Goal: Task Accomplishment & Management: Use online tool/utility

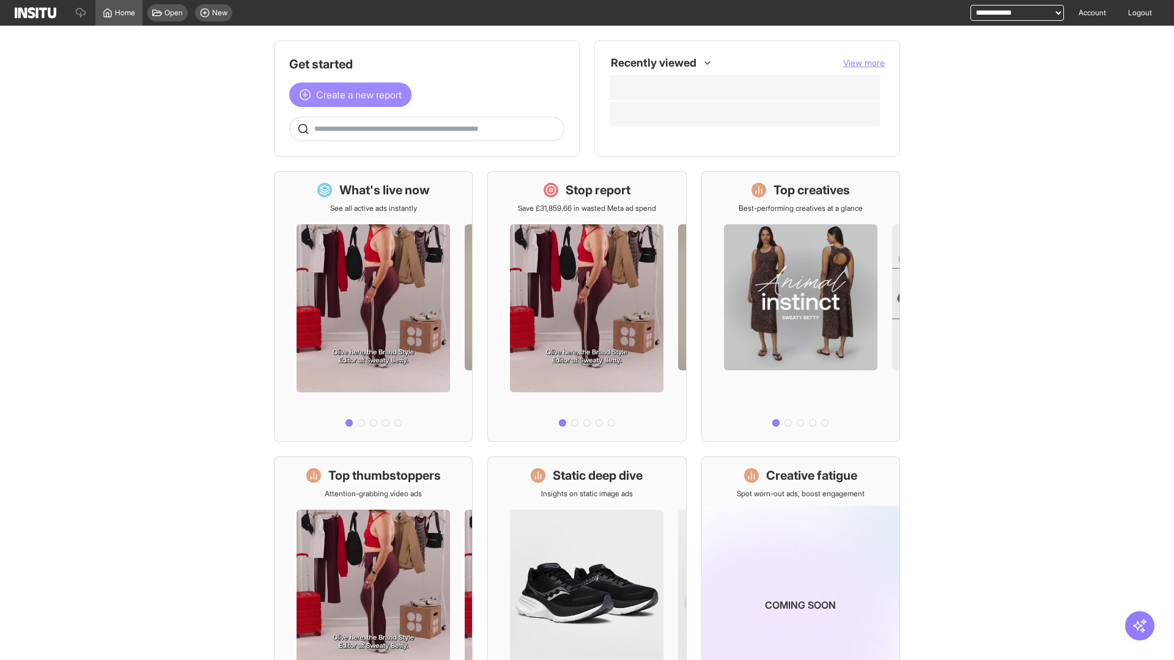
click at [353, 95] on span "Create a new report" at bounding box center [359, 94] width 86 height 15
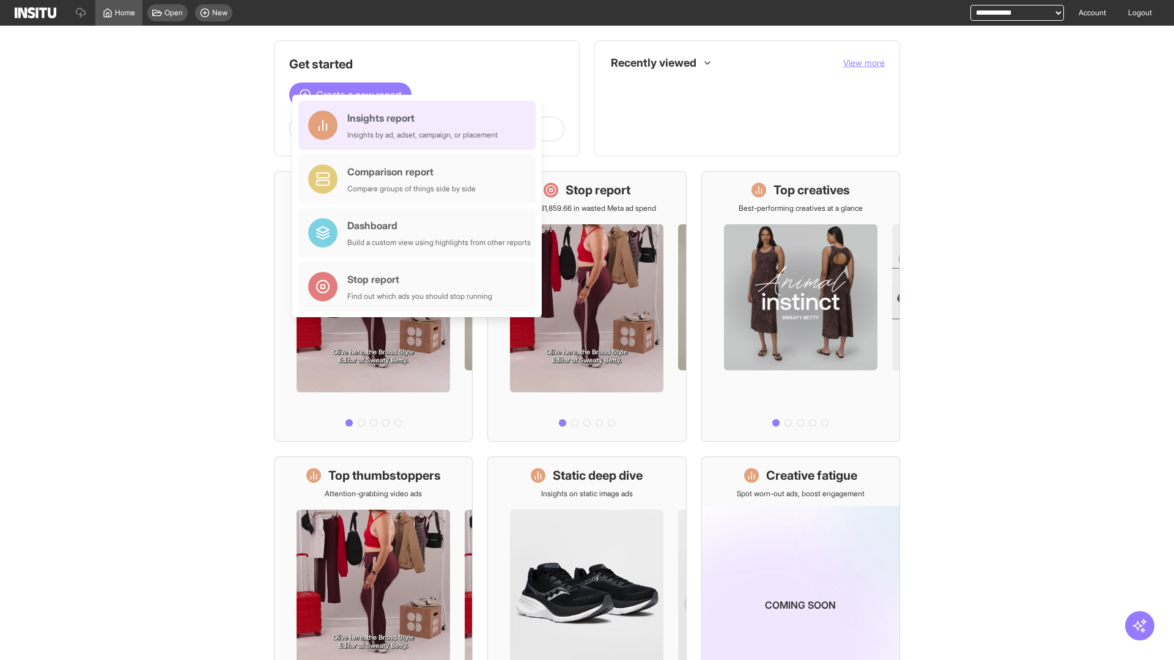
click at [420, 125] on div "Insights report Insights by ad, adset, campaign, or placement" at bounding box center [422, 125] width 150 height 29
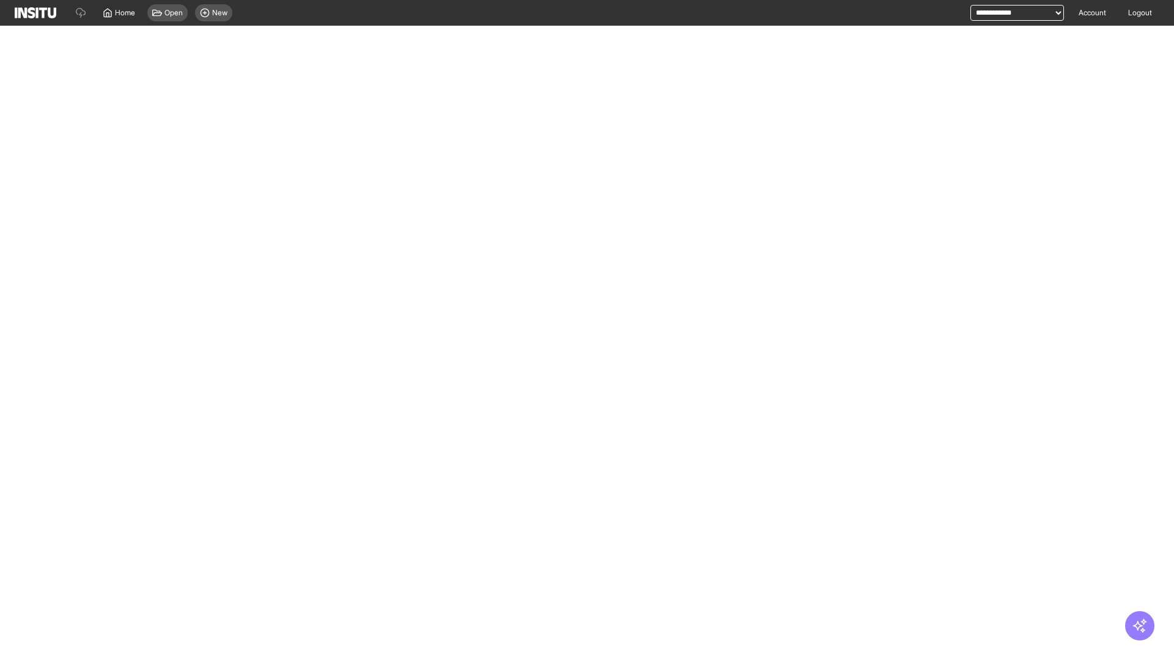
select select "**"
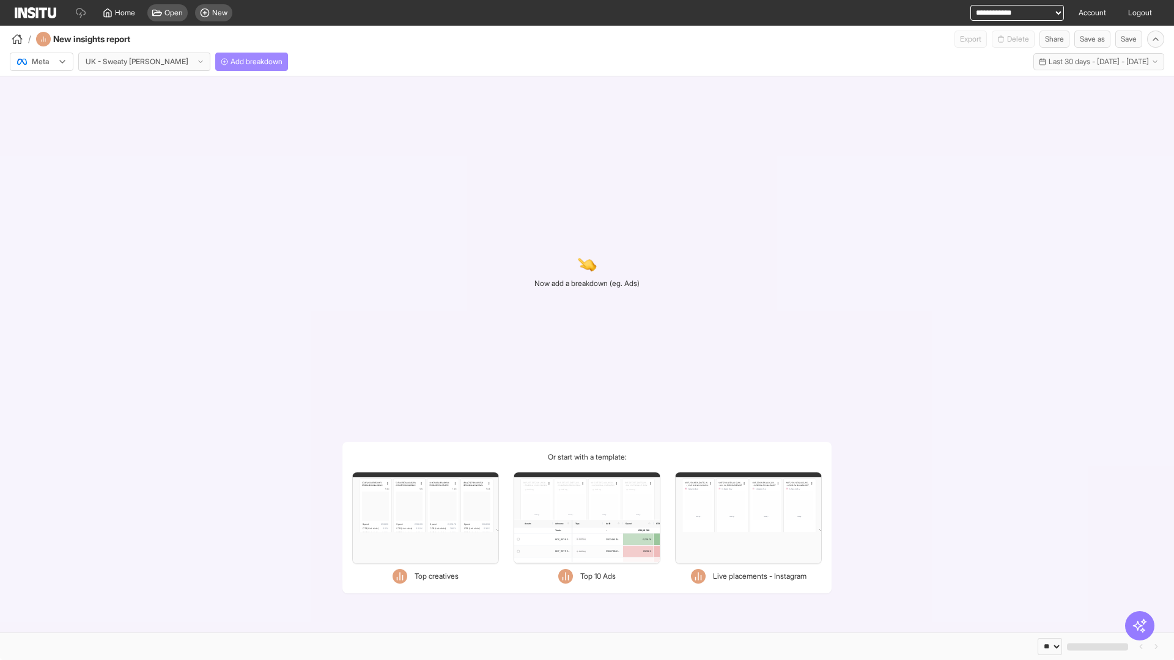
click at [231, 62] on span "Add breakdown" at bounding box center [257, 62] width 52 height 10
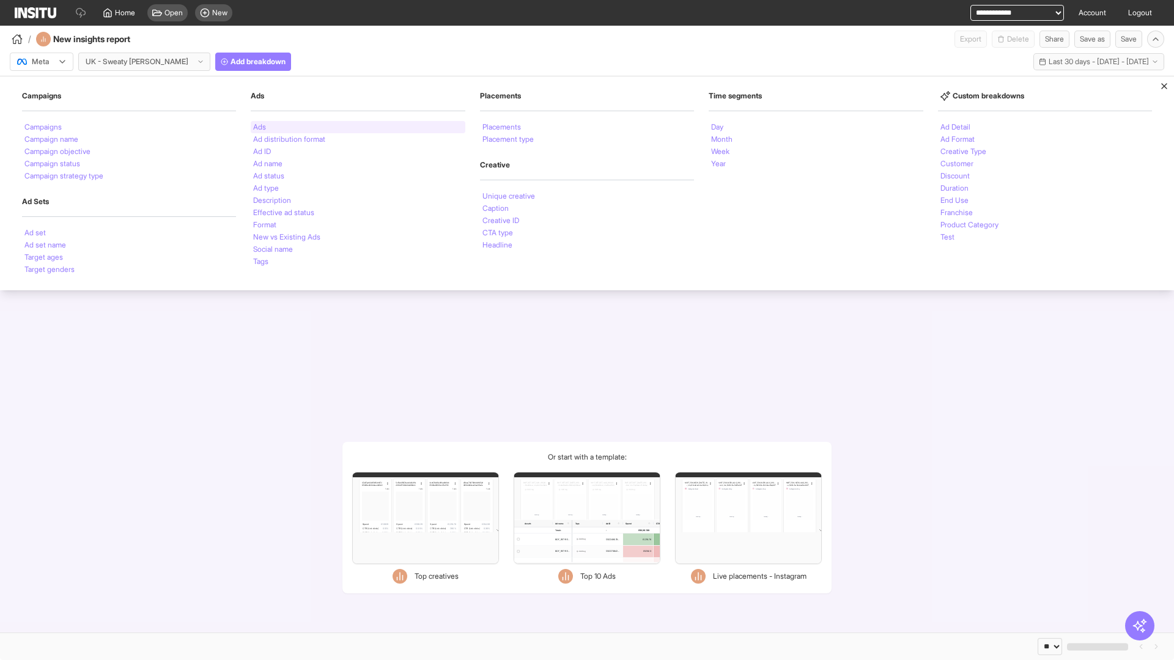
click at [259, 127] on li "Ads" at bounding box center [259, 127] width 13 height 7
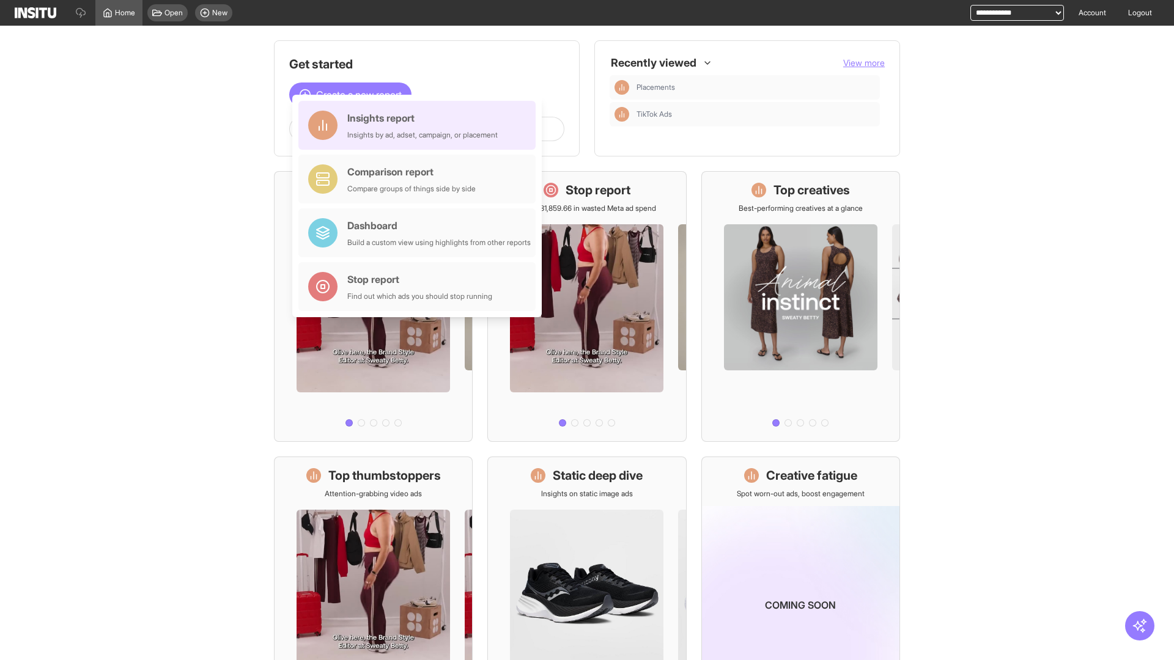
click at [420, 125] on div "Insights report Insights by ad, adset, campaign, or placement" at bounding box center [422, 125] width 150 height 29
